Goal: Consume media (video, audio)

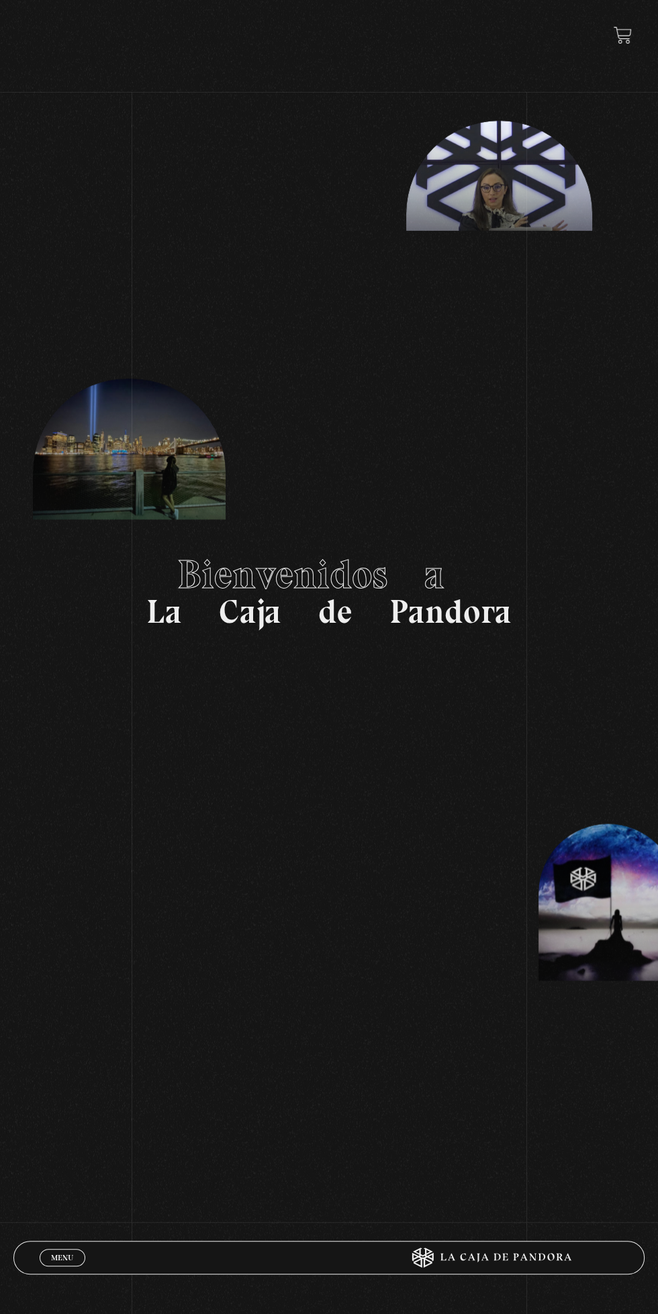
click at [59, 1273] on div "Menu Cerrar" at bounding box center [197, 1258] width 315 height 32
click at [61, 1258] on span "Menu" at bounding box center [62, 1258] width 22 height 8
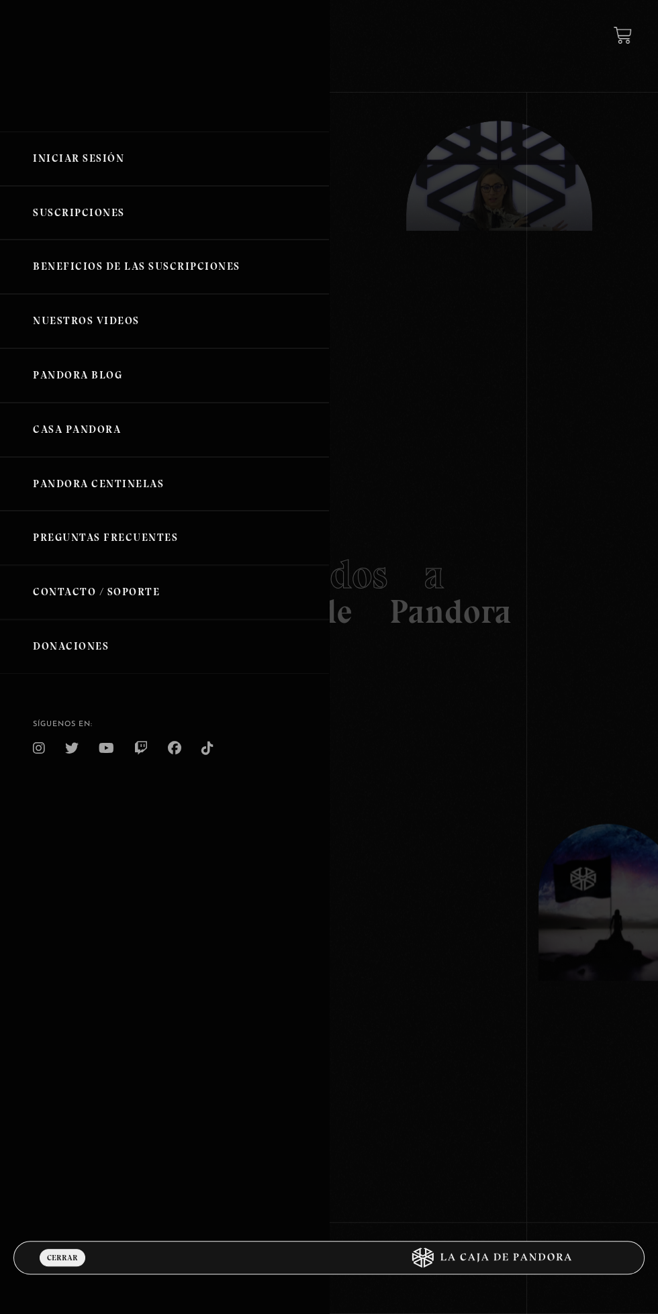
click at [85, 152] on link "Iniciar Sesión" at bounding box center [164, 159] width 329 height 54
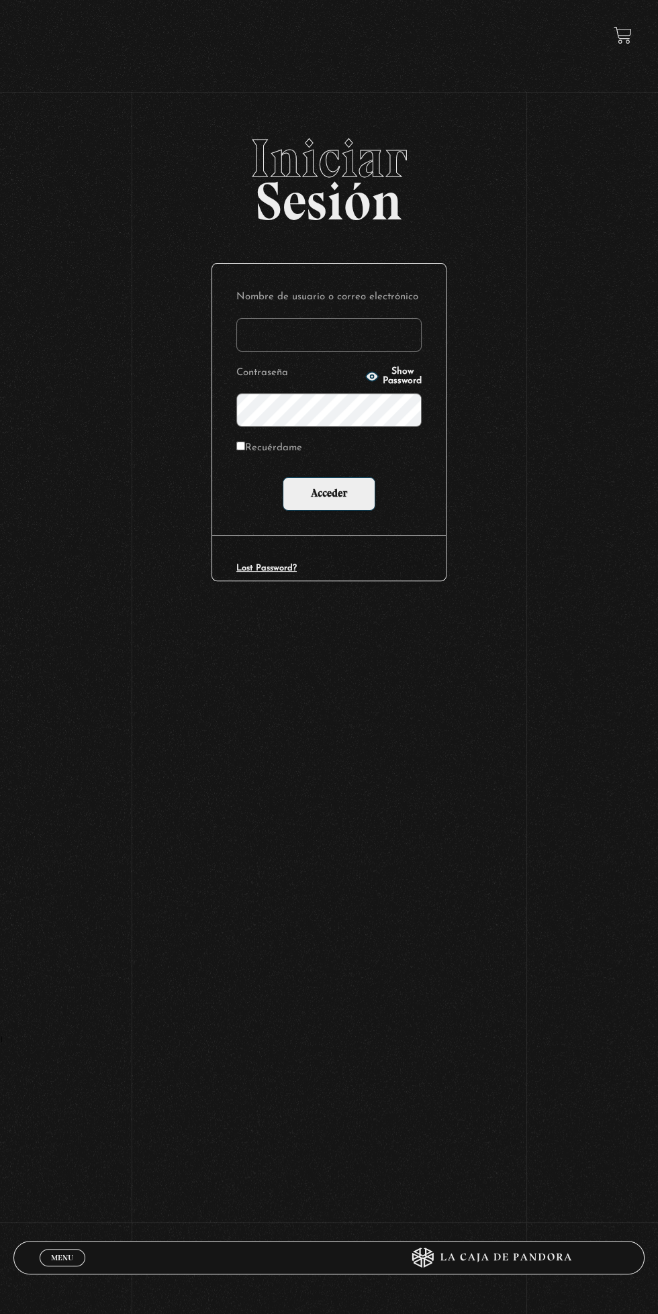
click at [359, 336] on input "Nombre de usuario o correo electrónico" at bounding box center [328, 335] width 185 height 34
type input "mval93@gmail.com"
click at [283, 477] on input "Acceder" at bounding box center [329, 494] width 93 height 34
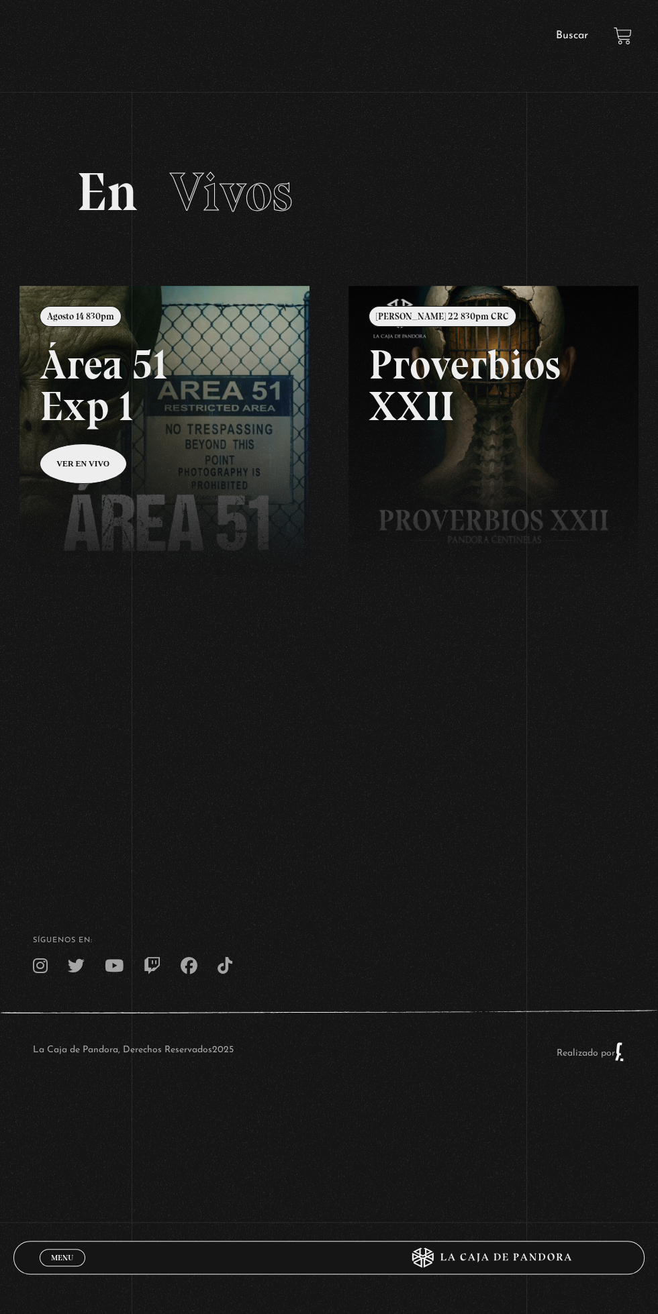
click at [241, 413] on link at bounding box center [348, 943] width 658 height 1314
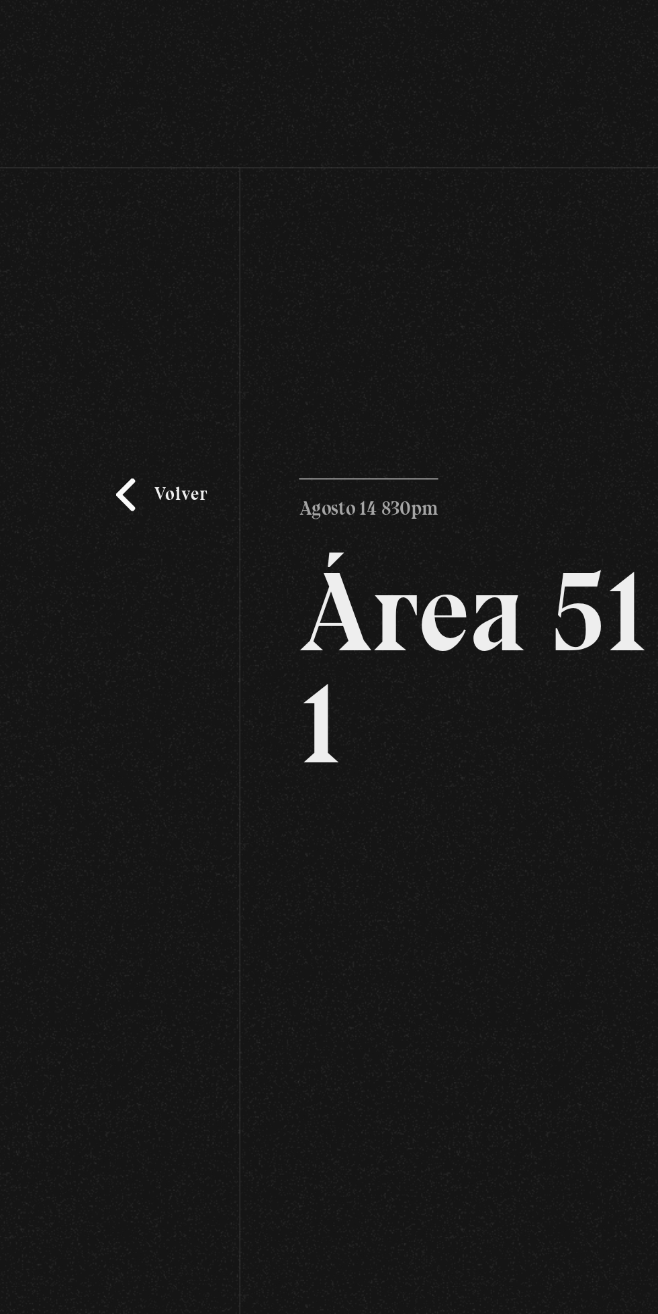
click at [93, 264] on link "Volver" at bounding box center [89, 272] width 50 height 18
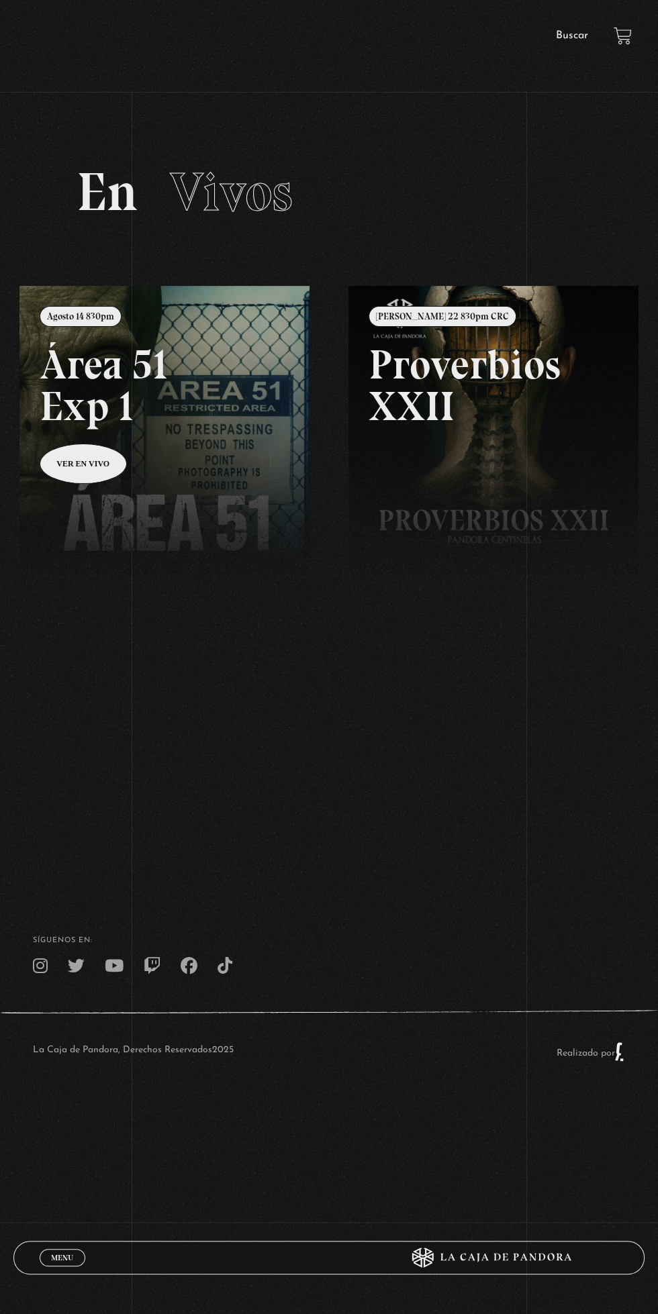
click at [61, 1258] on span "Menu" at bounding box center [62, 1258] width 22 height 8
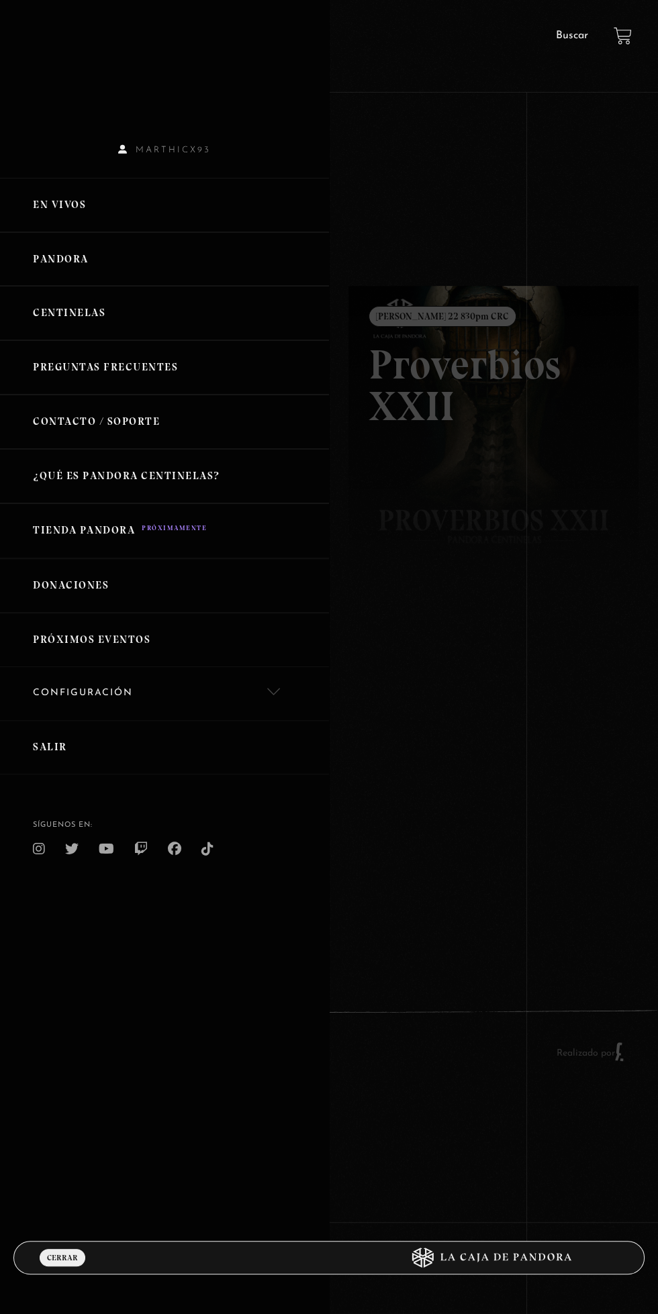
click at [98, 732] on link "Salir" at bounding box center [164, 747] width 329 height 54
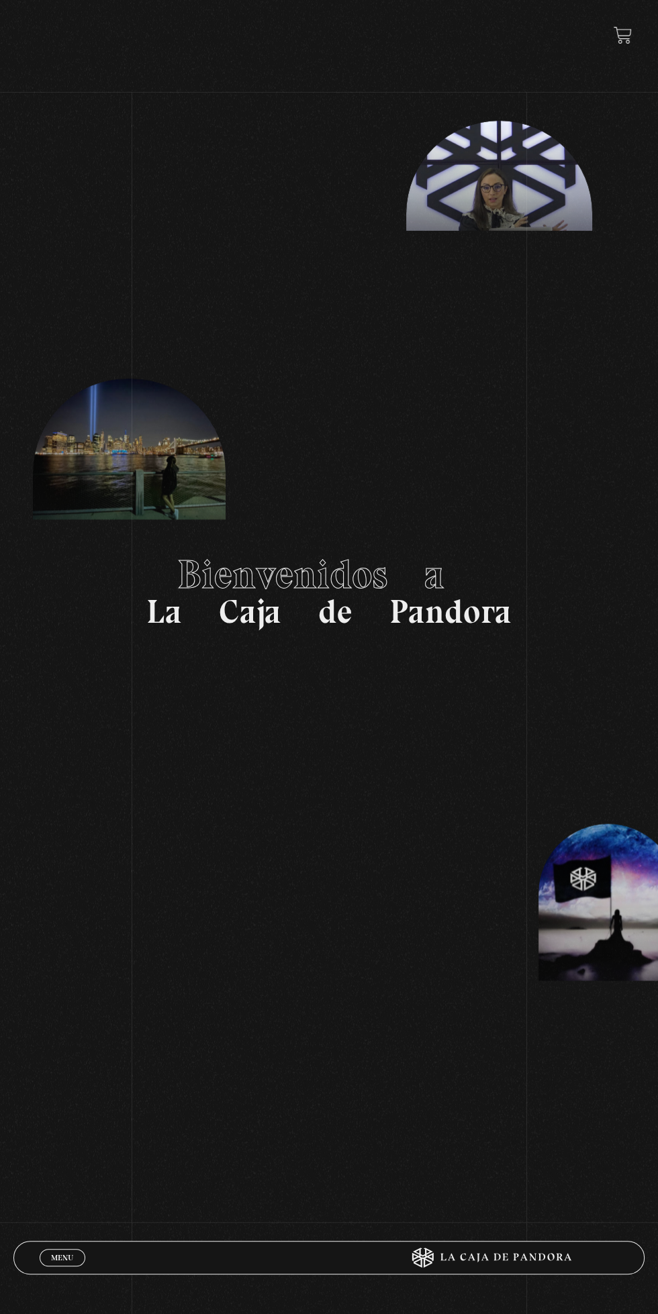
click at [64, 1258] on span "Menu" at bounding box center [62, 1258] width 22 height 8
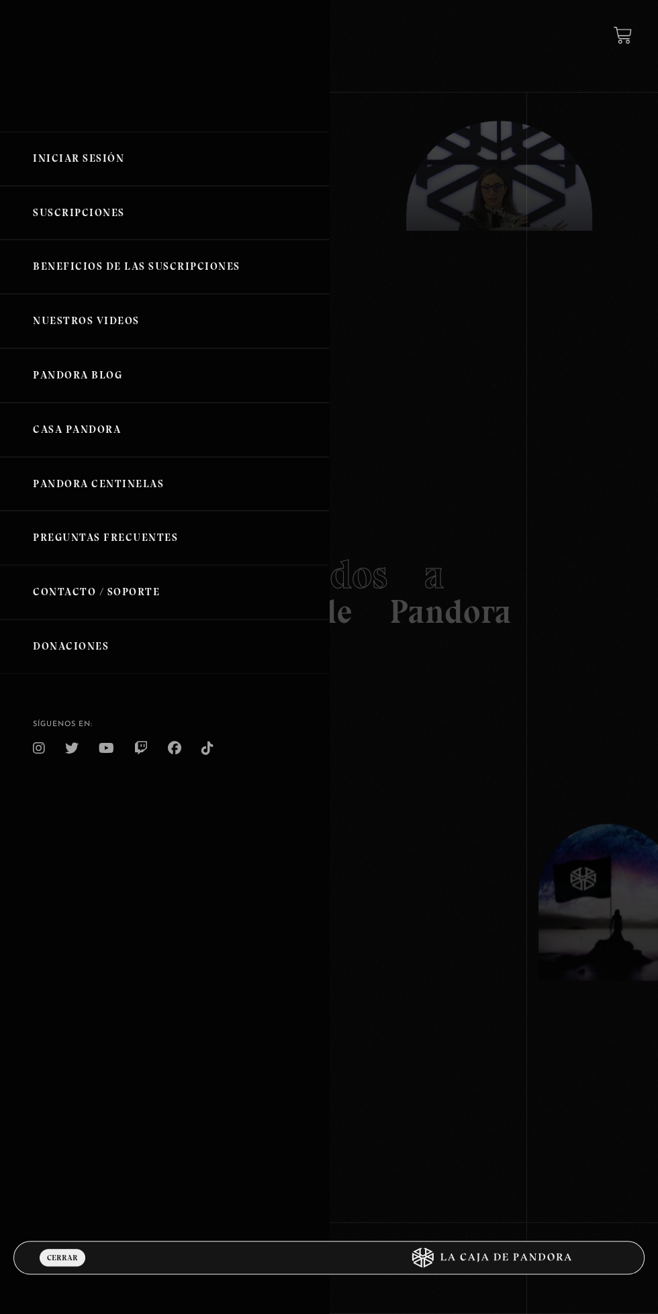
click at [123, 145] on link "Iniciar Sesión" at bounding box center [164, 159] width 329 height 54
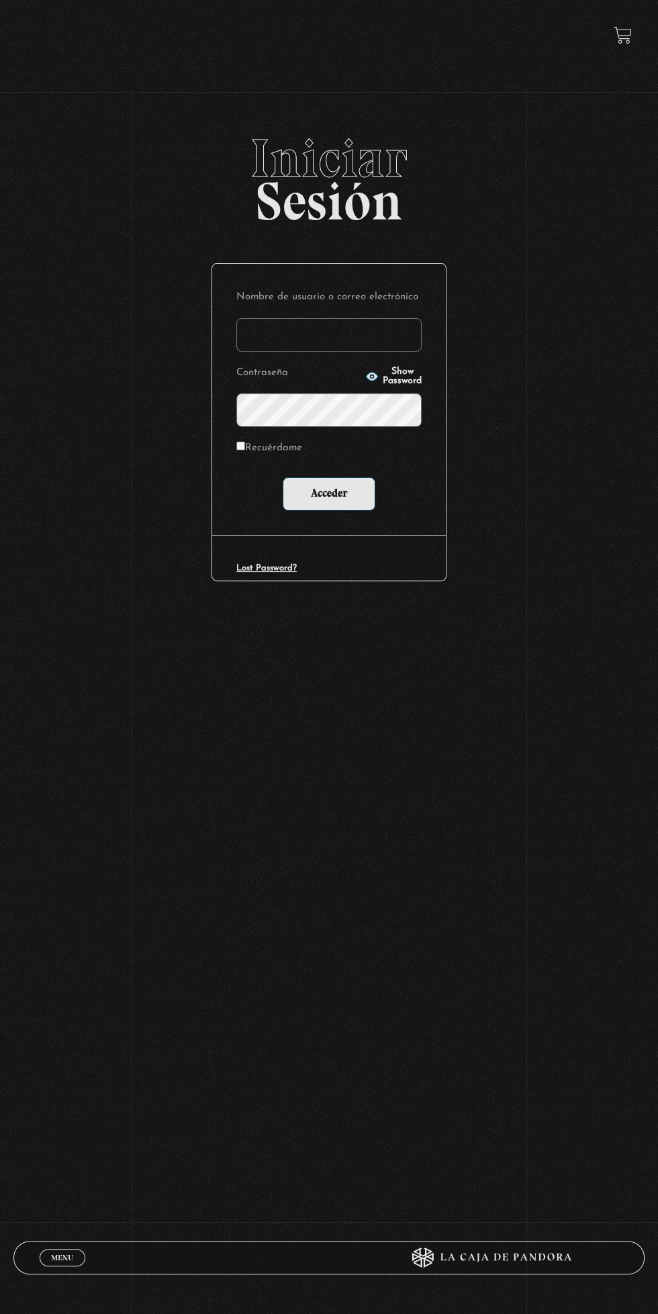
click at [361, 339] on input "Nombre de usuario o correo electrónico" at bounding box center [328, 335] width 185 height 34
type input "[EMAIL_ADDRESS][DOMAIN_NAME]"
click at [283, 477] on input "Acceder" at bounding box center [329, 494] width 93 height 34
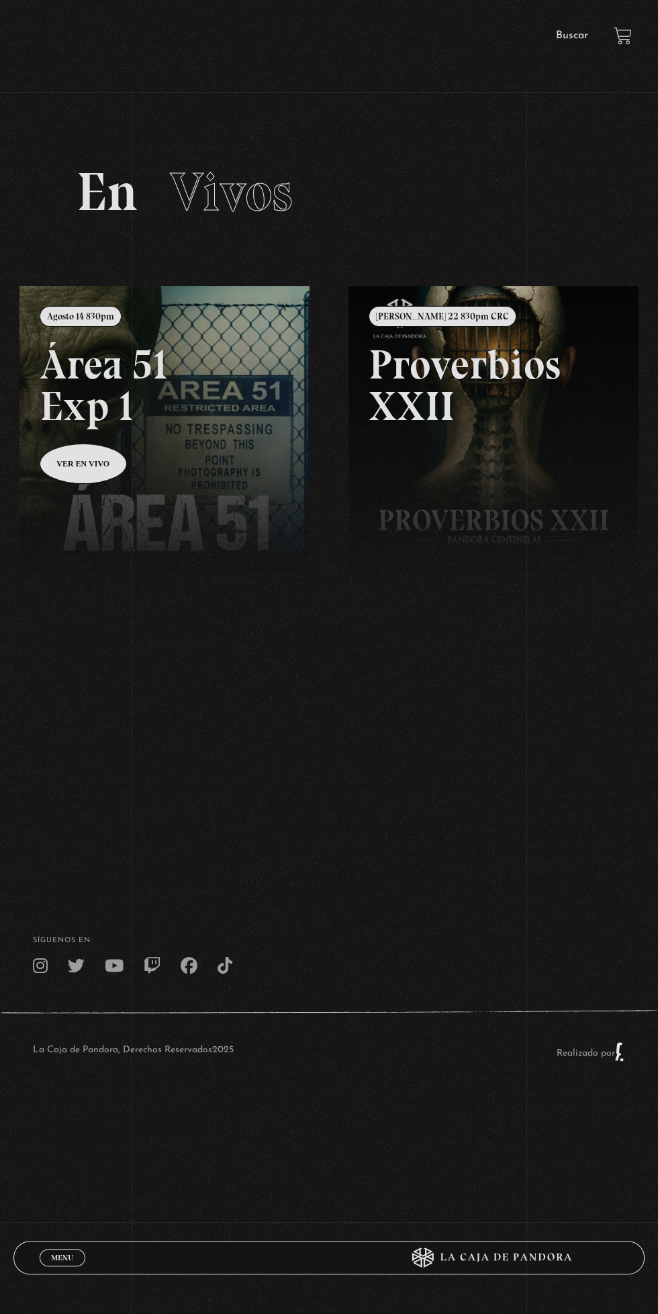
click at [231, 367] on link at bounding box center [348, 943] width 658 height 1314
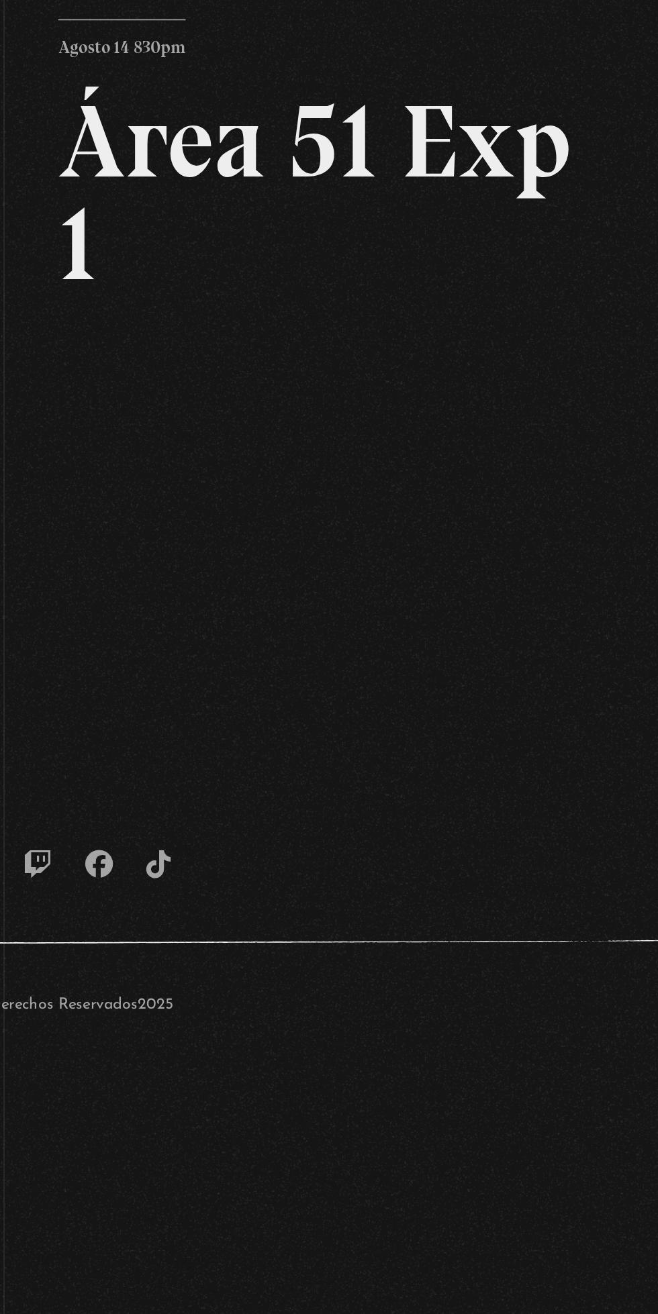
click at [378, 401] on h2 "Área 51 Exp 1" at bounding box center [328, 367] width 328 height 123
